Goal: Task Accomplishment & Management: Manage account settings

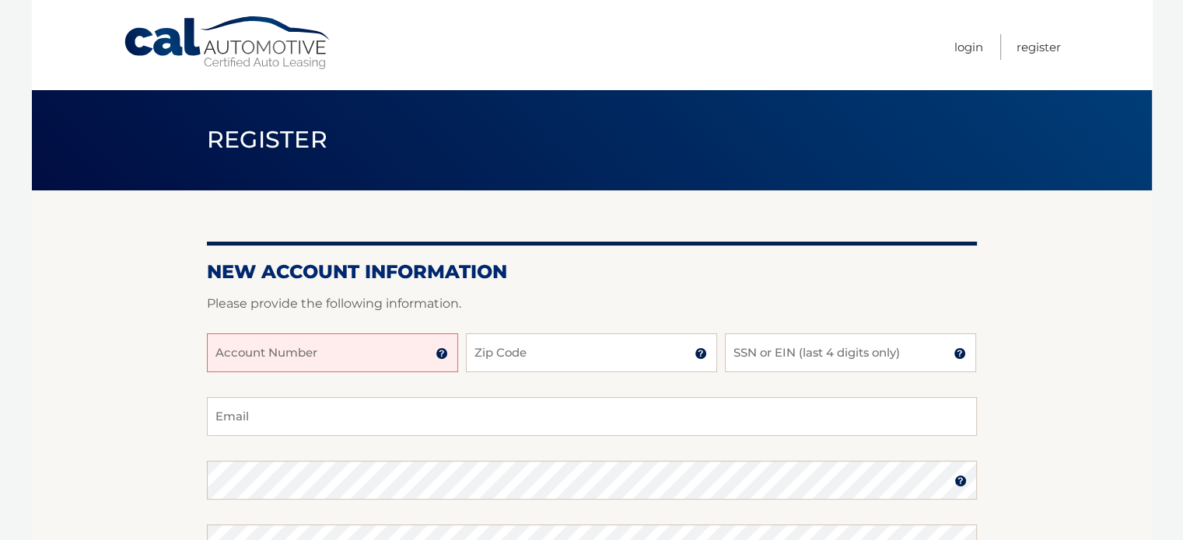
click at [383, 355] on input "Account Number" at bounding box center [332, 353] width 251 height 39
type input "44455986419"
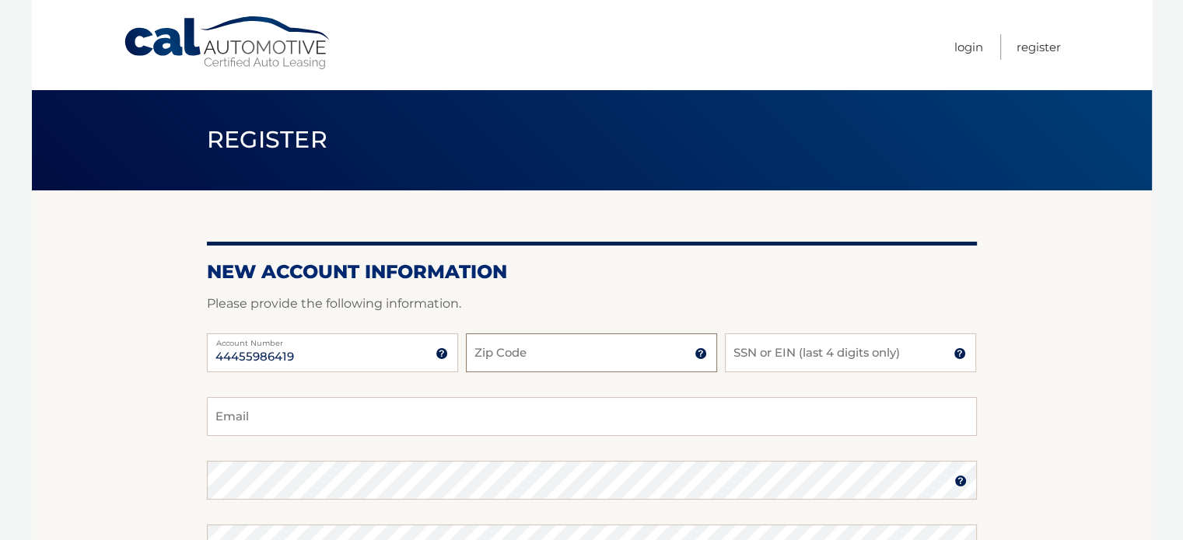
click at [543, 351] on input "Zip Code" at bounding box center [591, 353] width 251 height 39
type input "33021"
click at [821, 357] on input "SSN or EIN (last 4 digits only)" at bounding box center [850, 353] width 251 height 39
type input "1455"
click at [756, 418] on input "Email" at bounding box center [592, 416] width 770 height 39
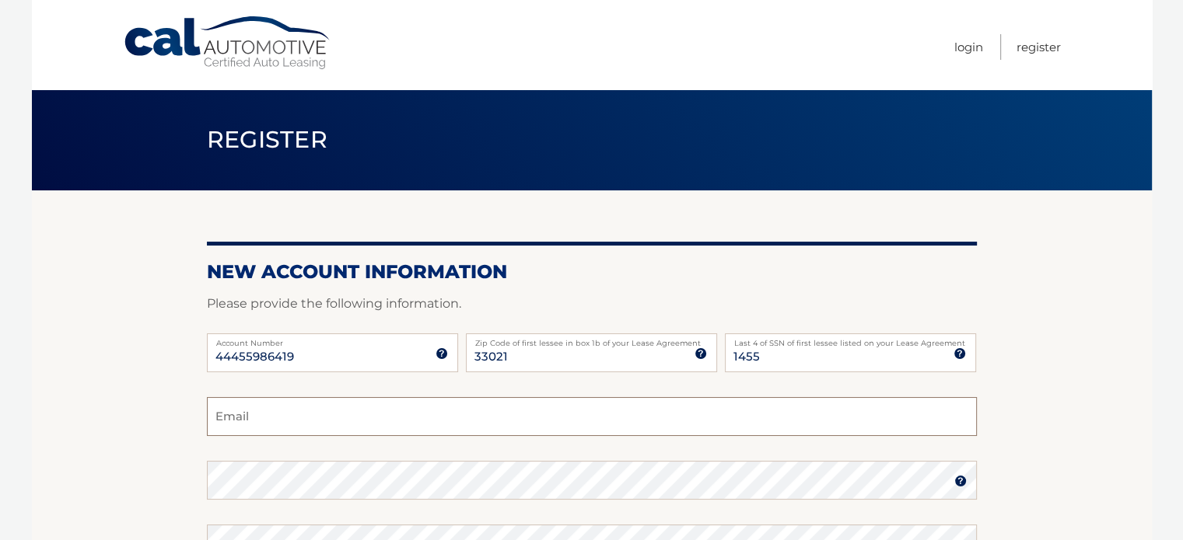
type input "michellemmoses@gmail.com"
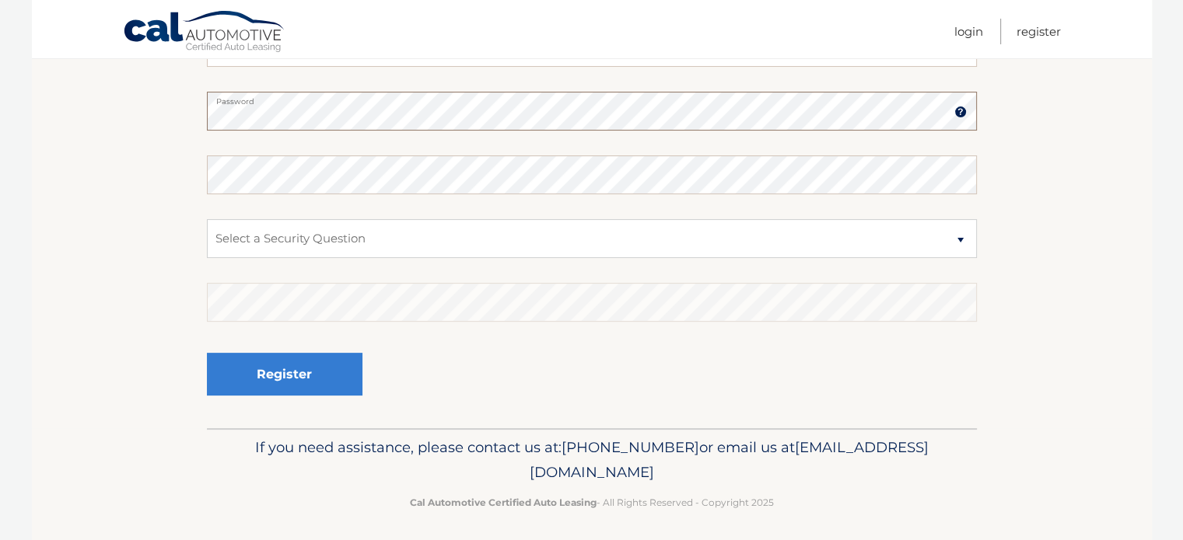
scroll to position [362, 0]
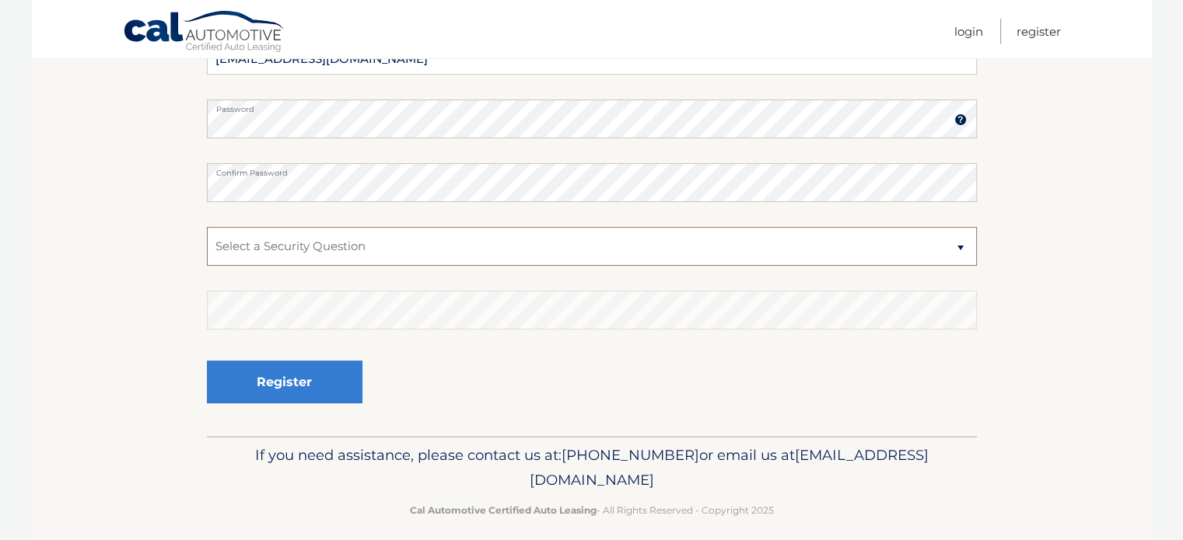
click at [403, 260] on select "Select a Security Question What was the name of your elementary school? What is…" at bounding box center [592, 246] width 770 height 39
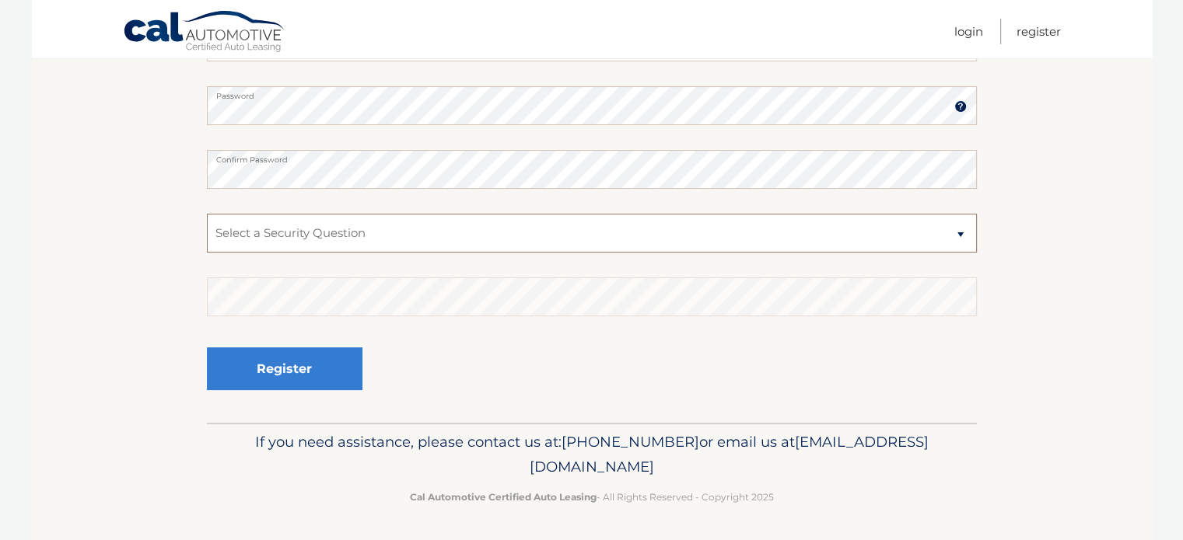
scroll to position [358, 0]
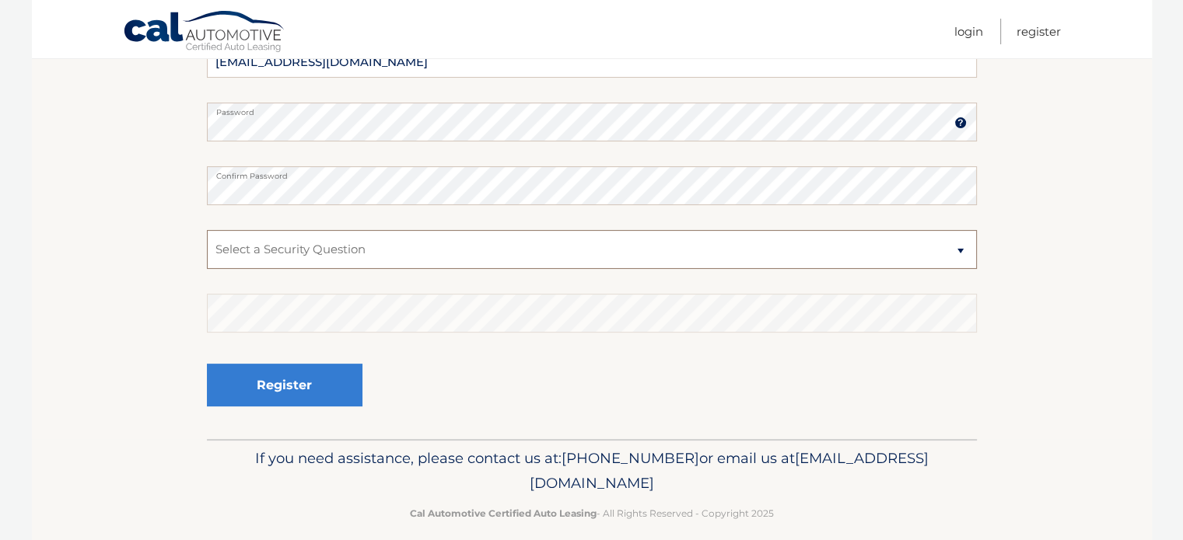
click at [411, 260] on select "Select a Security Question What was the name of your elementary school? What is…" at bounding box center [592, 249] width 770 height 39
select select "2"
click at [207, 230] on select "Select a Security Question What was the name of your elementary school? What is…" at bounding box center [592, 249] width 770 height 39
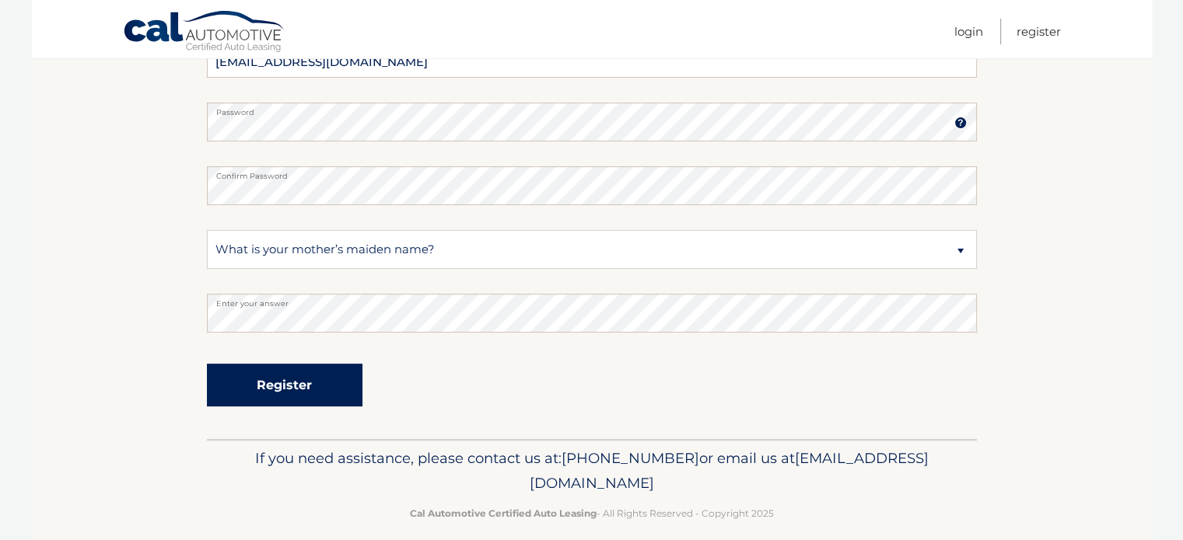
click at [288, 385] on button "Register" at bounding box center [285, 385] width 156 height 43
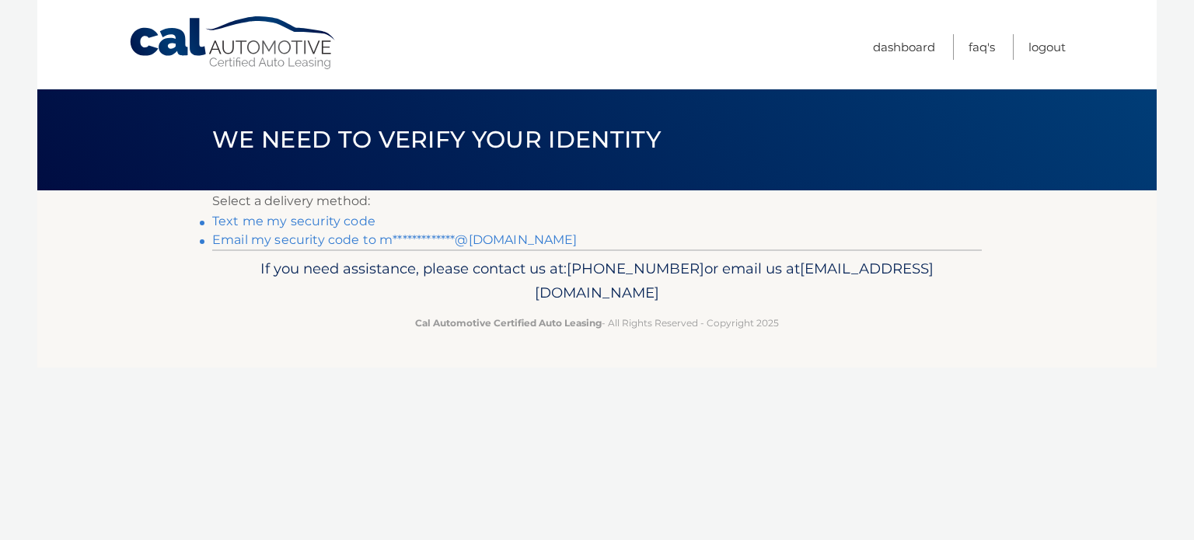
click at [334, 239] on link "**********" at bounding box center [394, 239] width 365 height 15
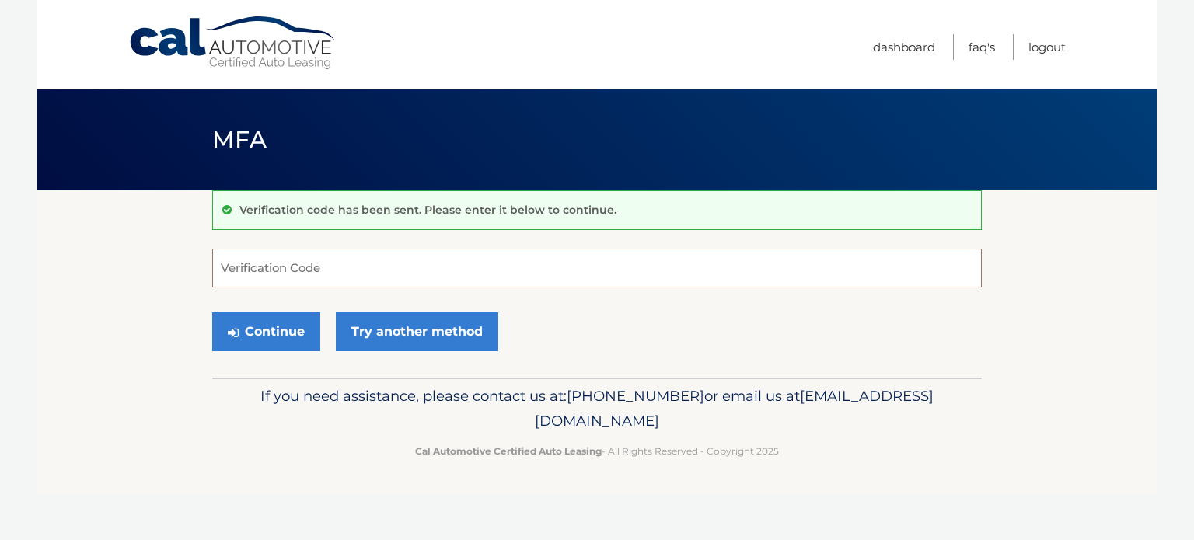
click at [321, 267] on input "Verification Code" at bounding box center [597, 268] width 770 height 39
type input "117350"
click at [212, 313] on button "Continue" at bounding box center [266, 332] width 108 height 39
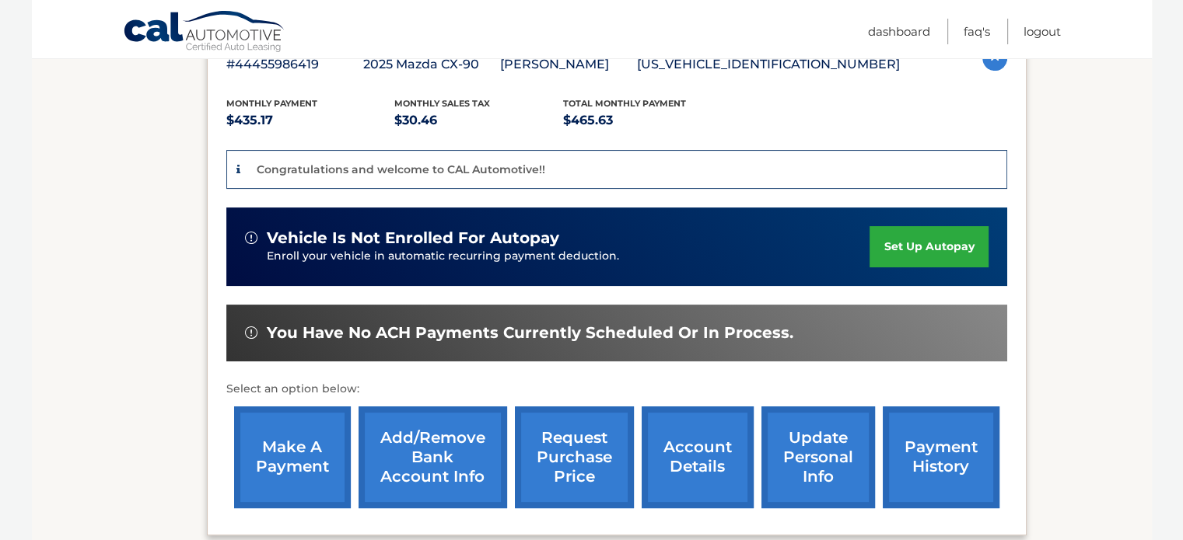
scroll to position [457, 0]
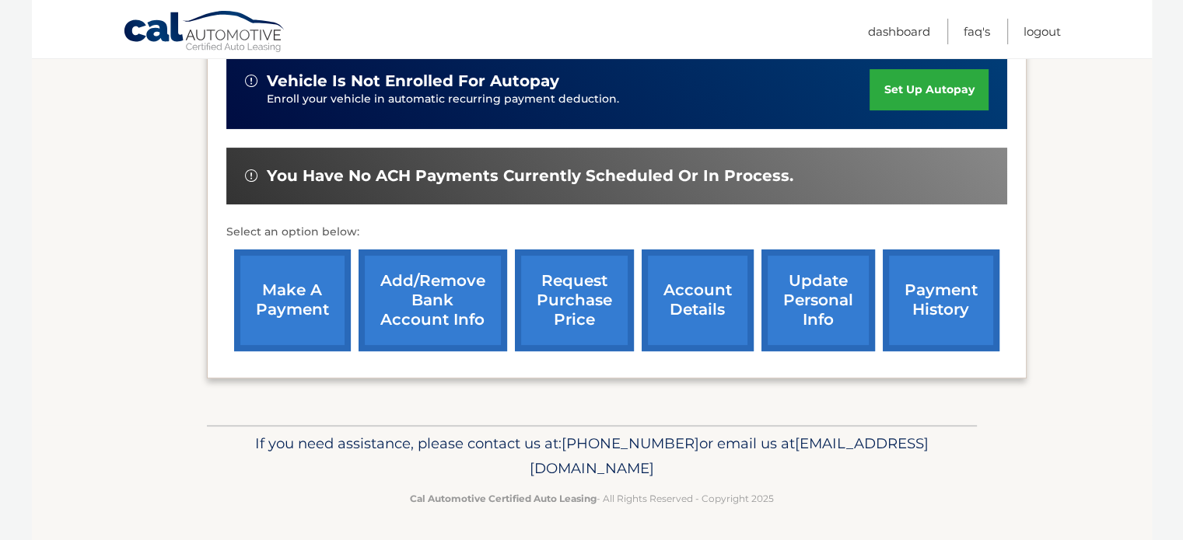
click at [302, 301] on link "make a payment" at bounding box center [292, 301] width 117 height 102
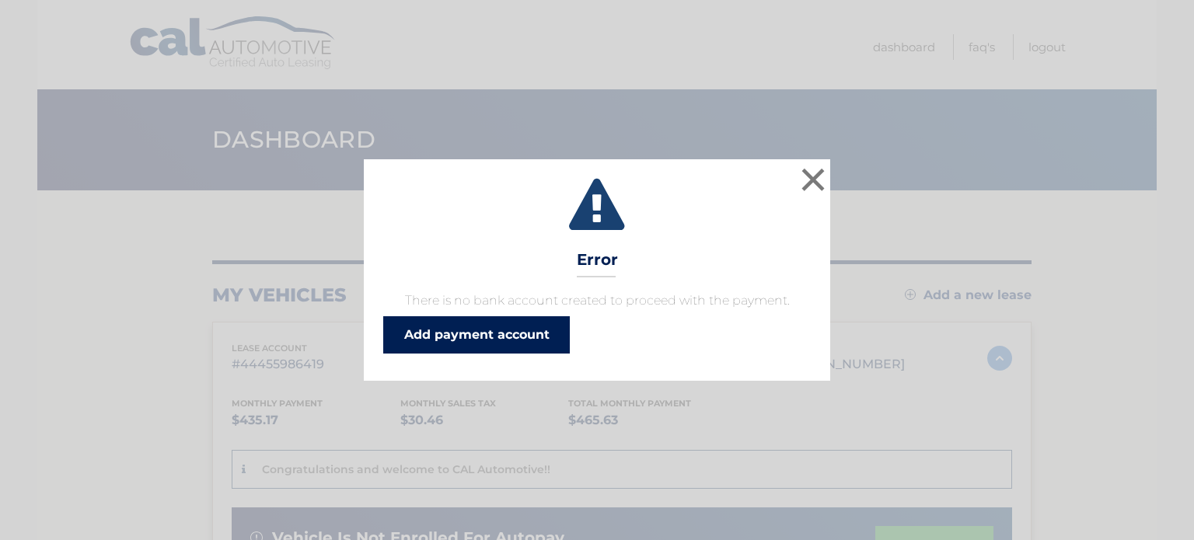
click at [501, 335] on link "Add payment account" at bounding box center [476, 334] width 187 height 37
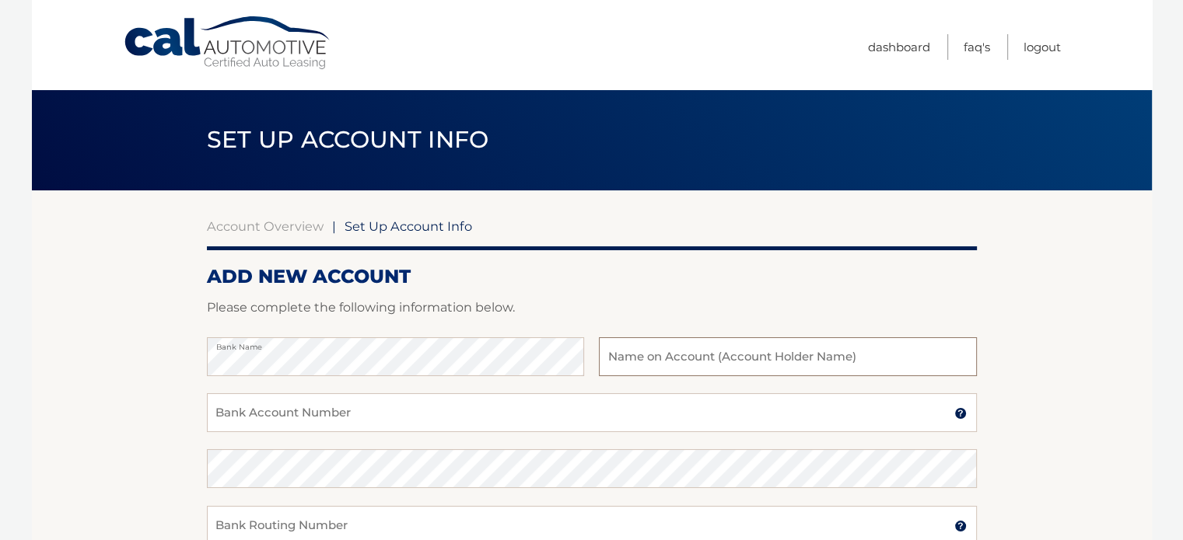
type input "A"
type input "Michelle Moses"
click at [418, 421] on input "Bank Account Number" at bounding box center [592, 412] width 770 height 39
drag, startPoint x: 311, startPoint y: 413, endPoint x: 155, endPoint y: 435, distance: 157.9
click at [155, 435] on section "Account Overview | Set Up Account Info ADD NEW ACCOUNT Please complete the foll…" at bounding box center [592, 486] width 1120 height 593
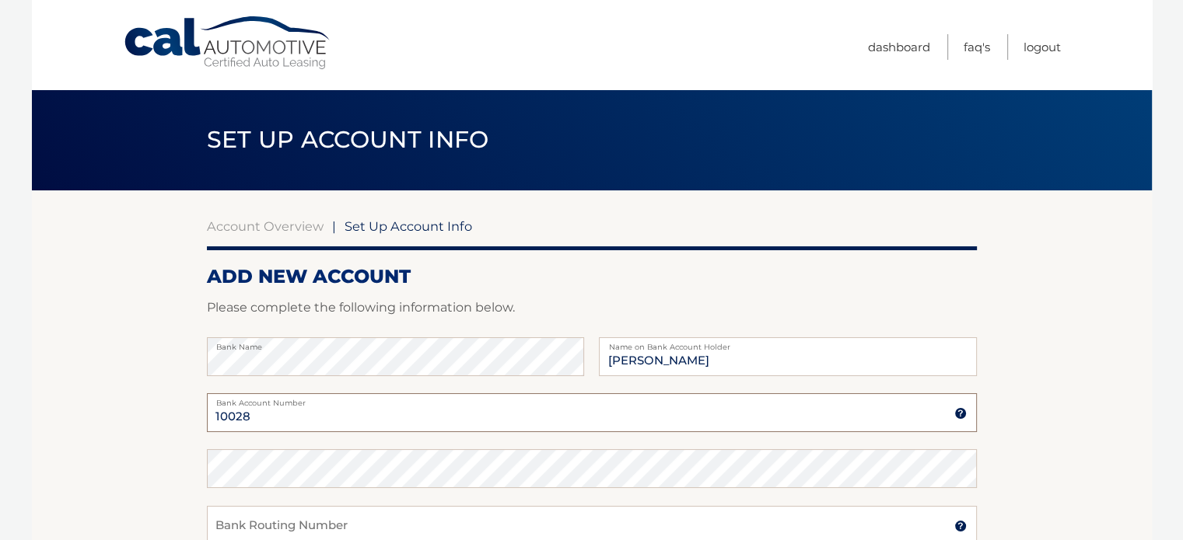
paste input "10298217979"
type input "1010298217979"
paste input "063107513"
click at [418, 522] on div "063107513 Bank Routing Number" at bounding box center [592, 525] width 770 height 39
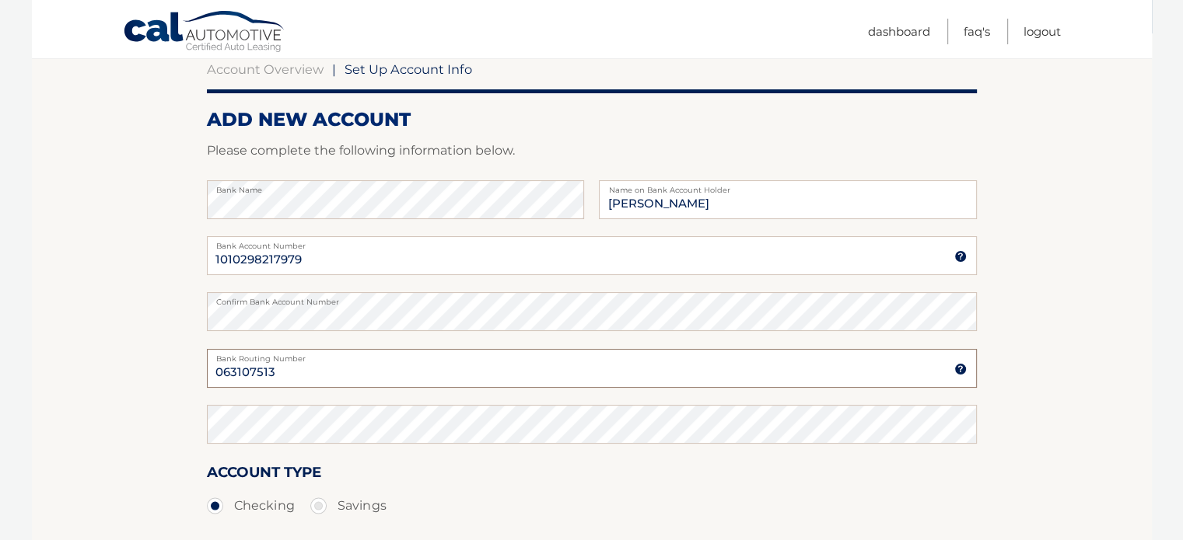
scroll to position [158, 0]
type input "063107513"
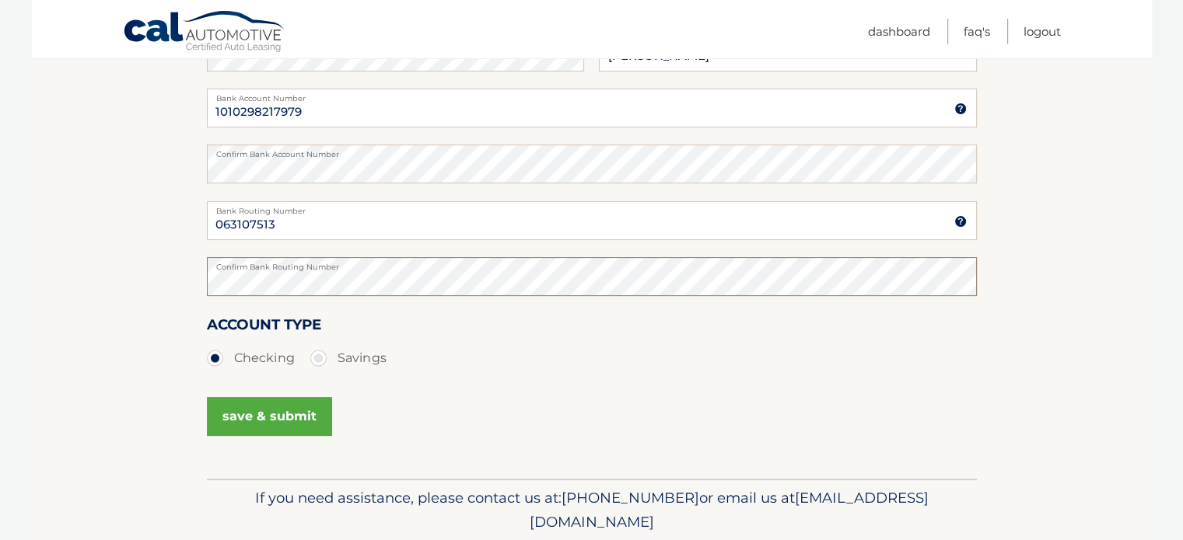
scroll to position [306, 0]
click at [301, 418] on button "save & submit" at bounding box center [269, 415] width 125 height 39
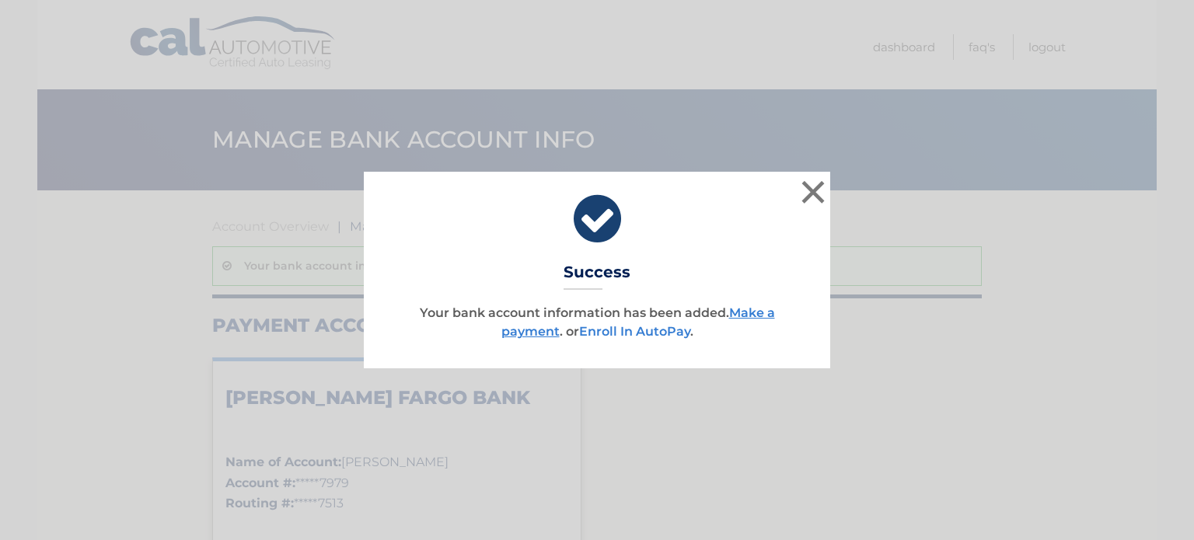
click at [609, 331] on link "Enroll In AutoPay" at bounding box center [634, 331] width 111 height 15
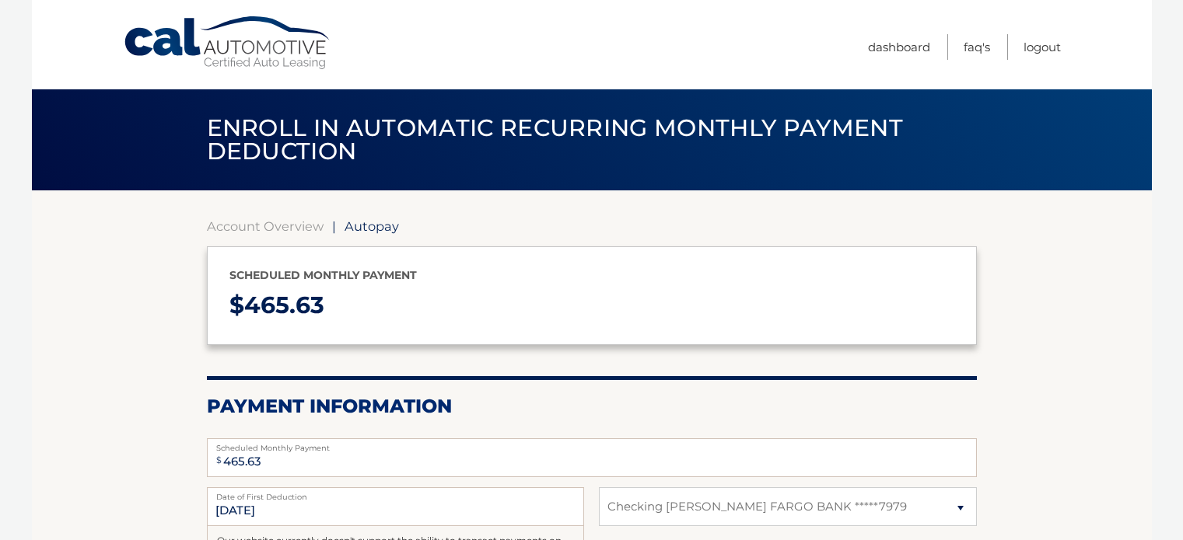
select select "NWEwODIzNjQtZTQ1Ny00N2NiLWJjMDgtYWE3ZGMwNDE4YmQ4"
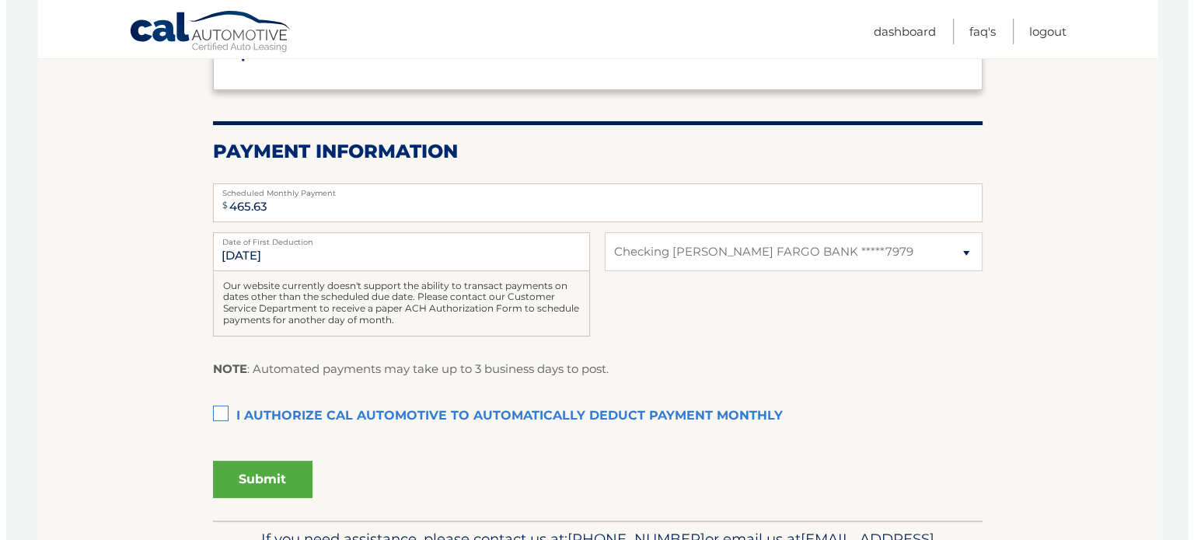
scroll to position [255, 0]
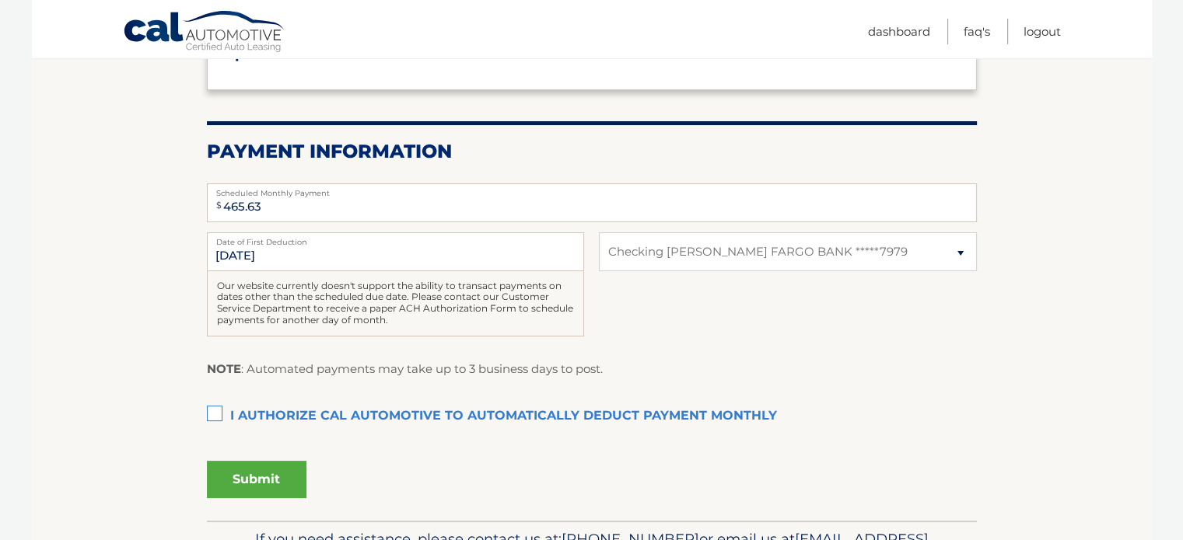
click at [204, 415] on section "Account Overview | Autopay Scheduled monthly payment $ 465.63 Payment Informati…" at bounding box center [592, 227] width 1120 height 585
click at [219, 413] on label "I authorize cal automotive to automatically deduct payment monthly This checkbo…" at bounding box center [592, 416] width 770 height 31
click at [0, 0] on input "I authorize cal automotive to automatically deduct payment monthly This checkbo…" at bounding box center [0, 0] width 0 height 0
click at [278, 475] on button "Submit" at bounding box center [257, 479] width 100 height 37
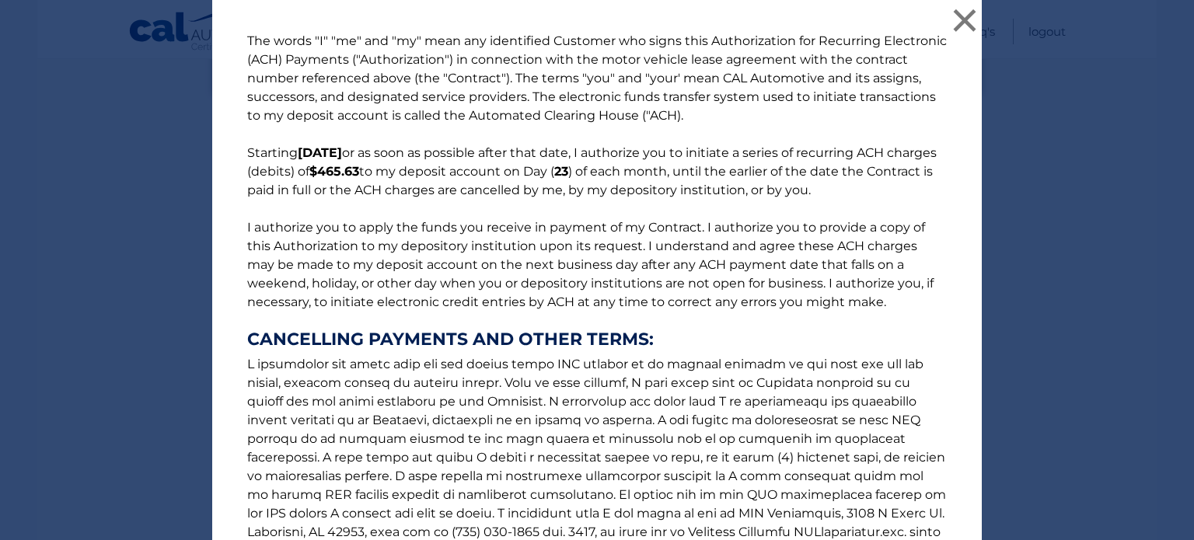
scroll to position [212, 0]
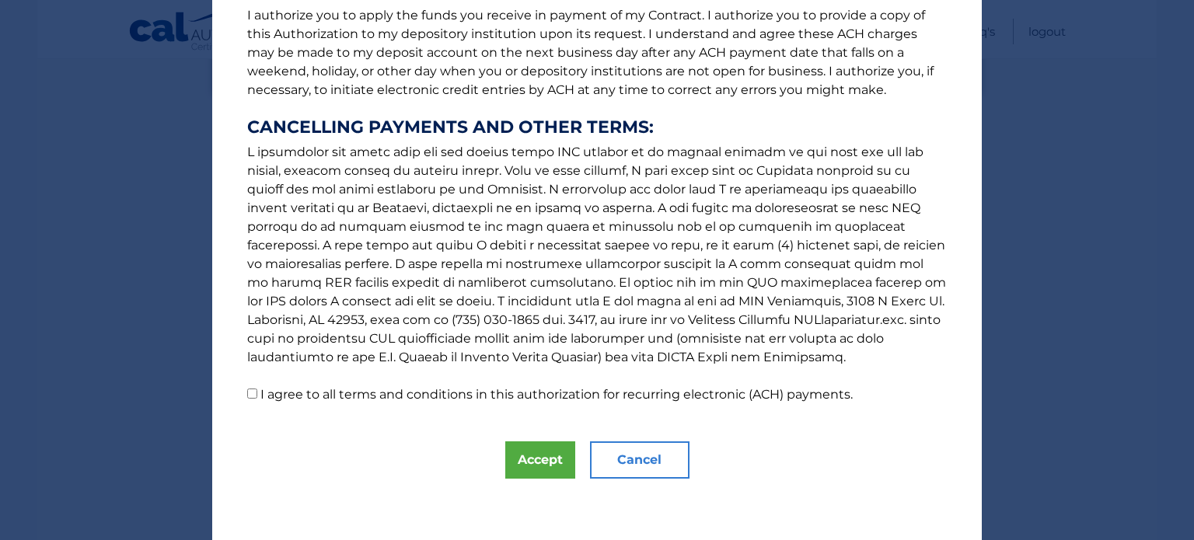
click at [251, 394] on p "The words "I" "me" and "my" mean any identified Customer who signs this Authori…" at bounding box center [597, 112] width 731 height 585
click at [247, 389] on input "I agree to all terms and conditions in this authorization for recurring electro…" at bounding box center [252, 394] width 10 height 10
checkbox input "true"
click at [538, 463] on button "Accept" at bounding box center [540, 460] width 70 height 37
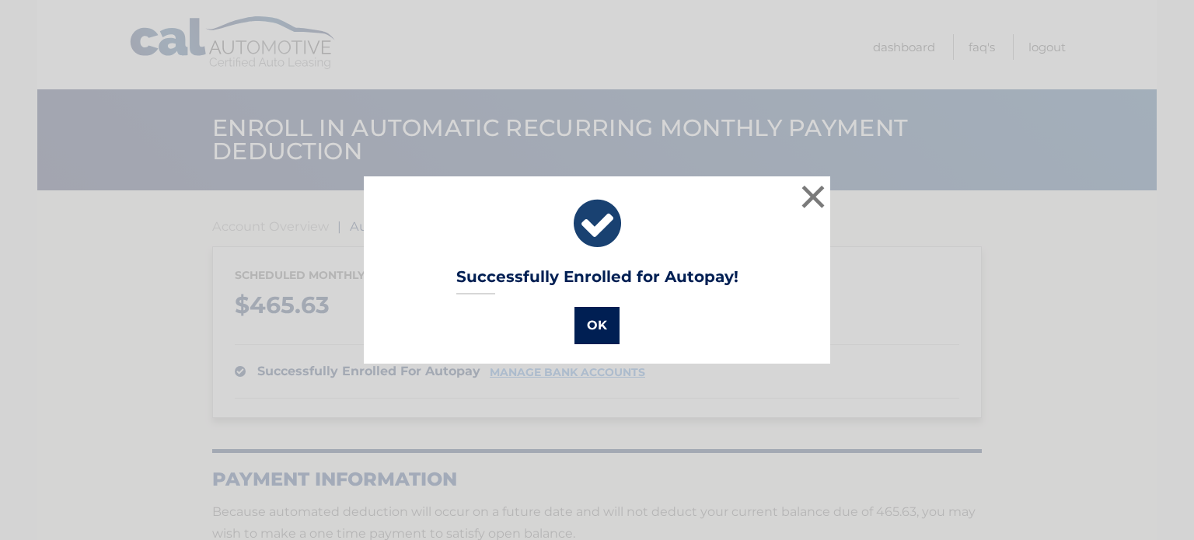
click at [608, 330] on button "OK" at bounding box center [597, 325] width 45 height 37
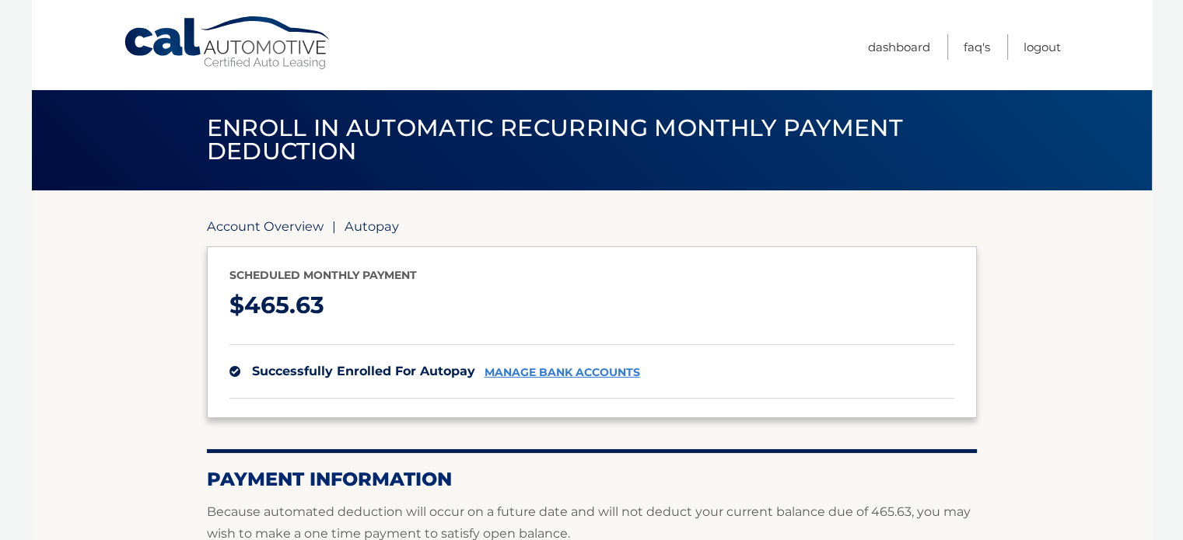
click at [285, 232] on link "Account Overview" at bounding box center [265, 226] width 117 height 16
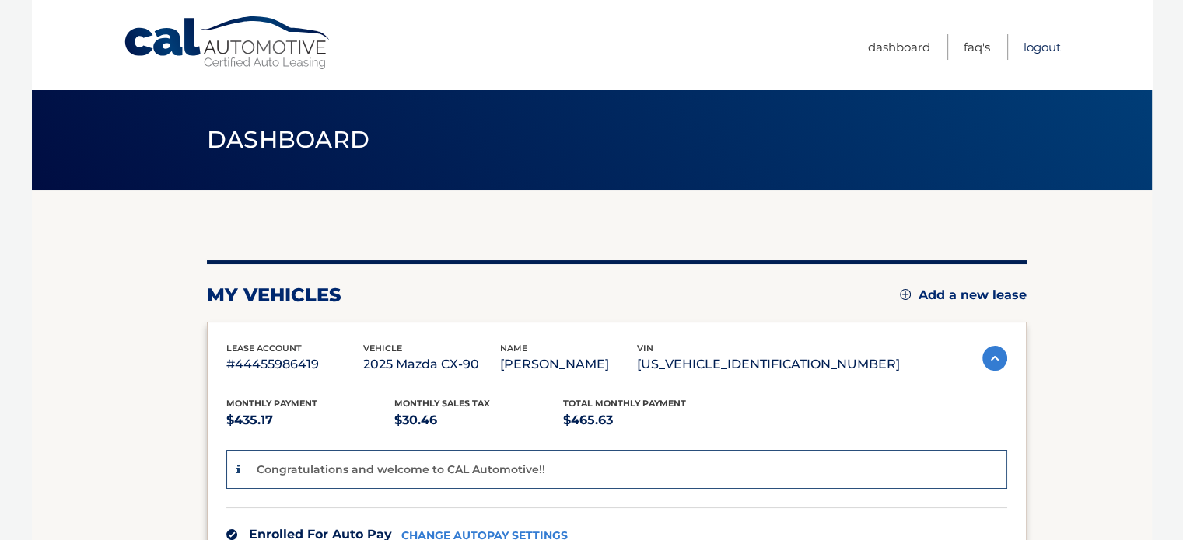
click at [1031, 51] on link "Logout" at bounding box center [1041, 47] width 37 height 26
